Goal: Task Accomplishment & Management: Manage account settings

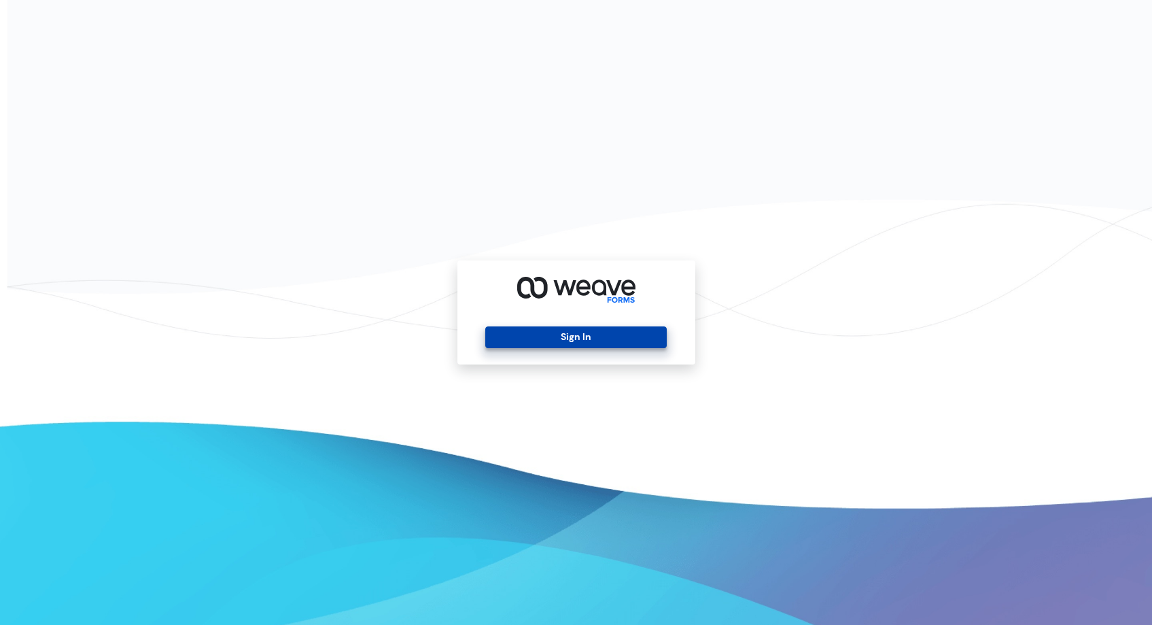
click at [631, 332] on button "Sign In" at bounding box center [575, 337] width 181 height 22
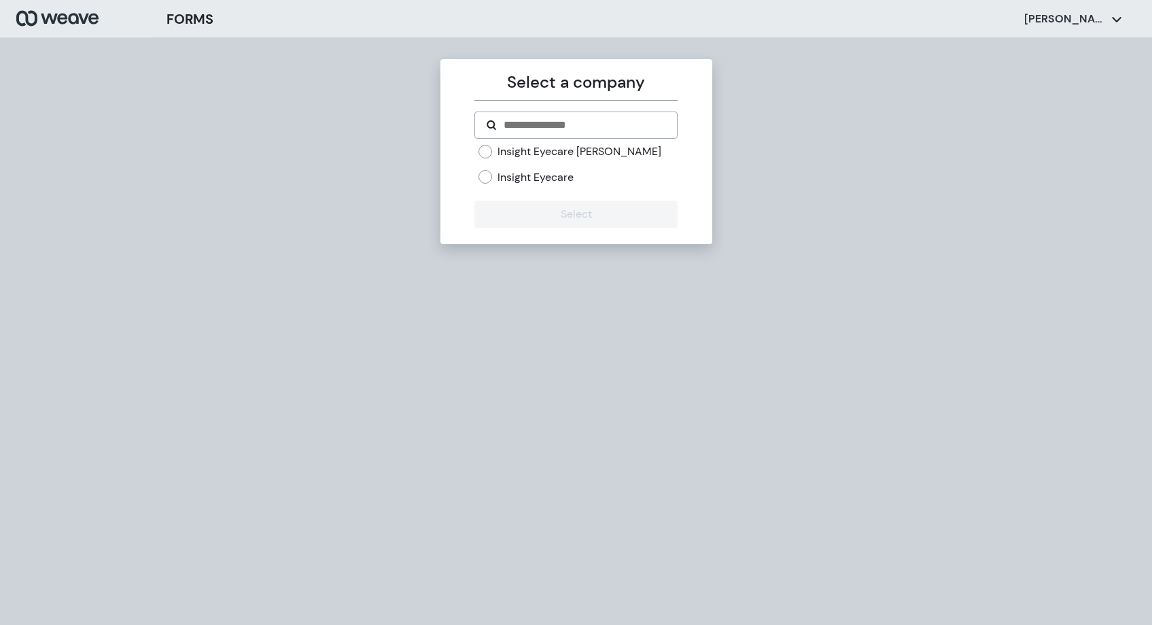
click at [555, 177] on label "Insight Eyecare" at bounding box center [535, 177] width 76 height 15
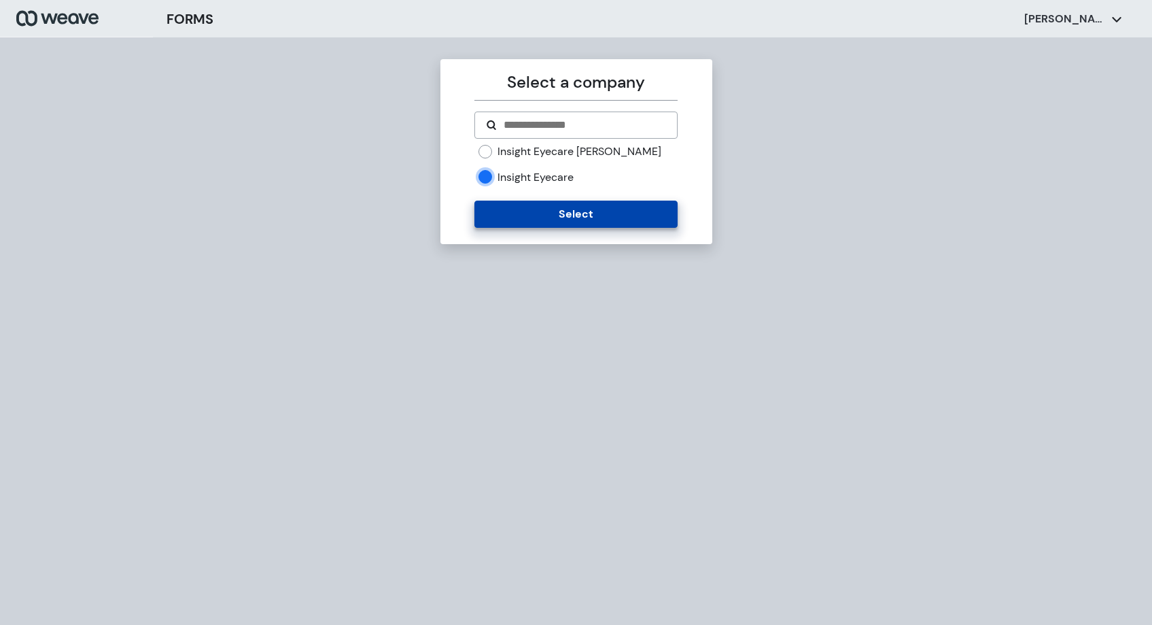
click at [559, 220] on button "Select" at bounding box center [575, 213] width 203 height 27
